Goal: Find specific page/section: Find specific page/section

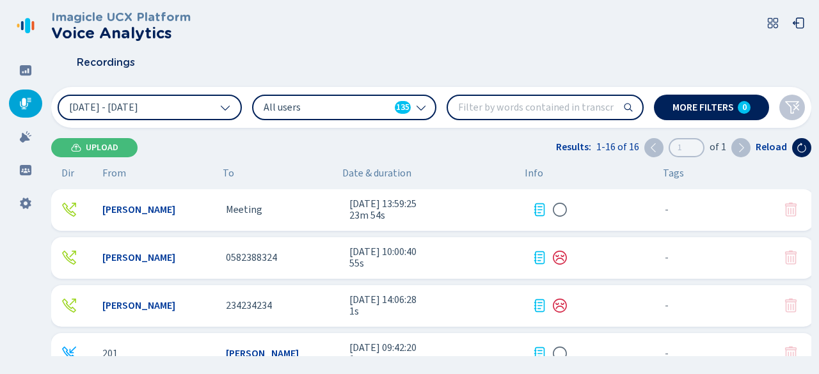
click at [21, 98] on icon at bounding box center [25, 103] width 13 height 13
click at [804, 148] on icon at bounding box center [801, 148] width 10 height 10
click at [380, 176] on span "Date & duration" at bounding box center [428, 174] width 172 height 12
click at [381, 171] on span "Date & duration" at bounding box center [428, 174] width 172 height 12
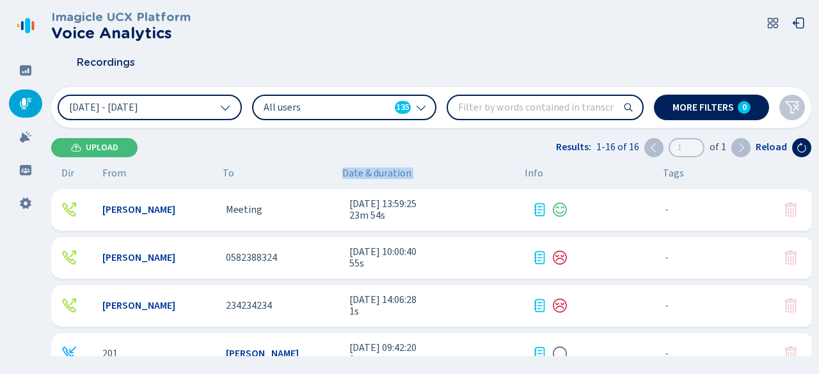
click at [381, 171] on span "Date & duration" at bounding box center [428, 174] width 172 height 12
click at [796, 153] on button at bounding box center [801, 147] width 19 height 19
